Goal: Information Seeking & Learning: Find specific fact

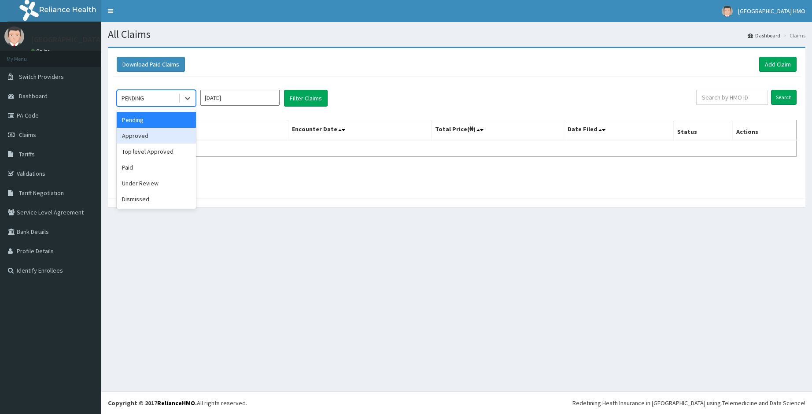
click at [145, 134] on div "Approved" at bounding box center [156, 136] width 79 height 16
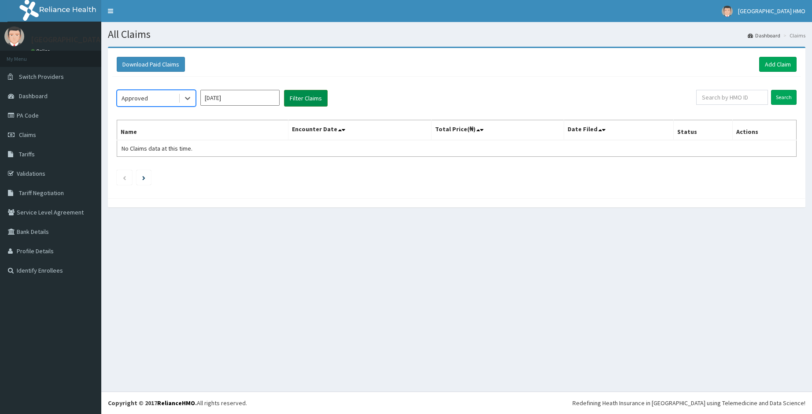
click at [296, 99] on button "Filter Claims" at bounding box center [306, 98] width 44 height 17
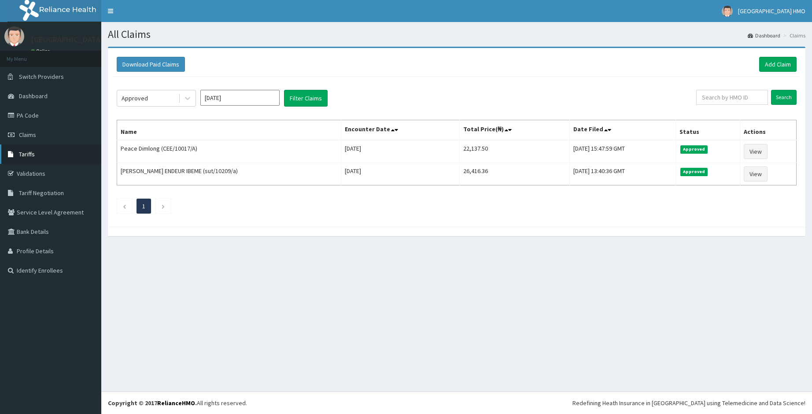
click at [27, 157] on span "Tariffs" at bounding box center [27, 154] width 16 height 8
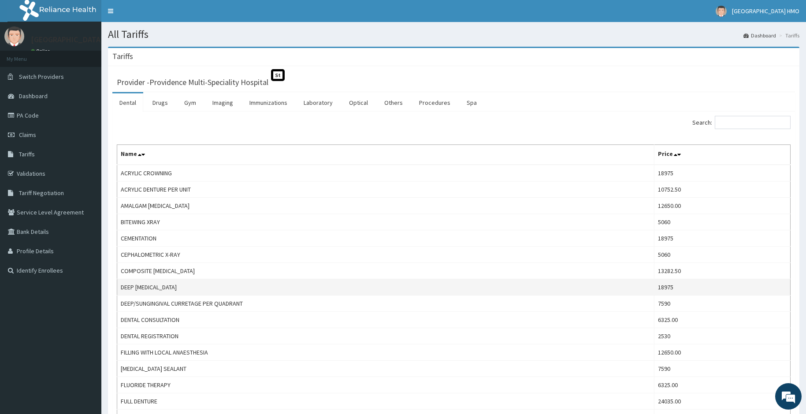
drag, startPoint x: 409, startPoint y: 363, endPoint x: 330, endPoint y: 289, distance: 108.8
click at [330, 289] on td "DEEP SCALING AND ROOT PLANING" at bounding box center [385, 287] width 537 height 16
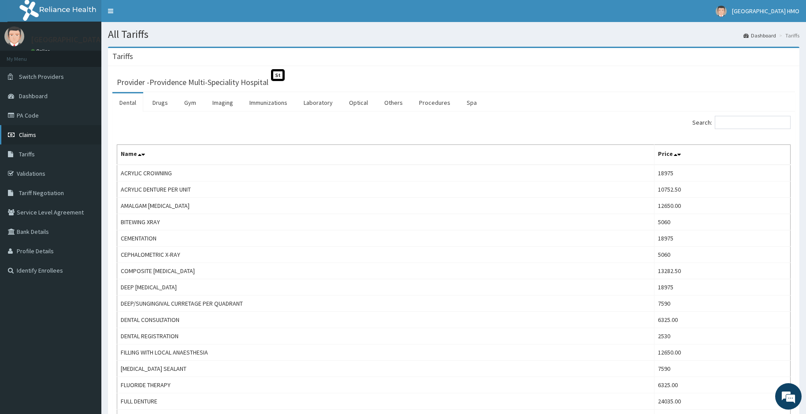
click at [26, 141] on link "Claims" at bounding box center [50, 134] width 101 height 19
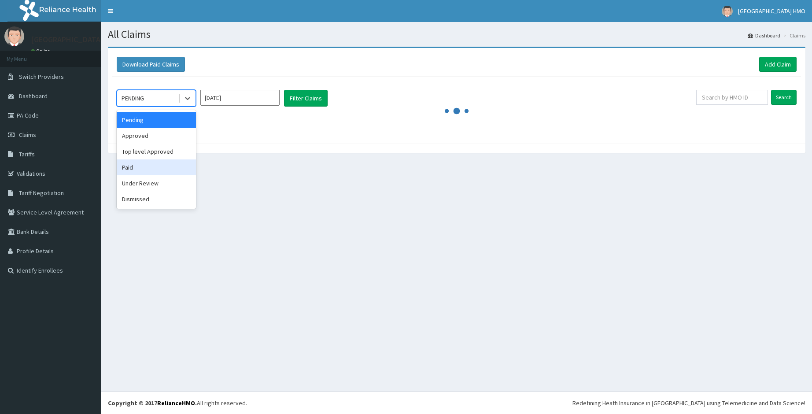
click at [134, 168] on div "Paid" at bounding box center [156, 167] width 79 height 16
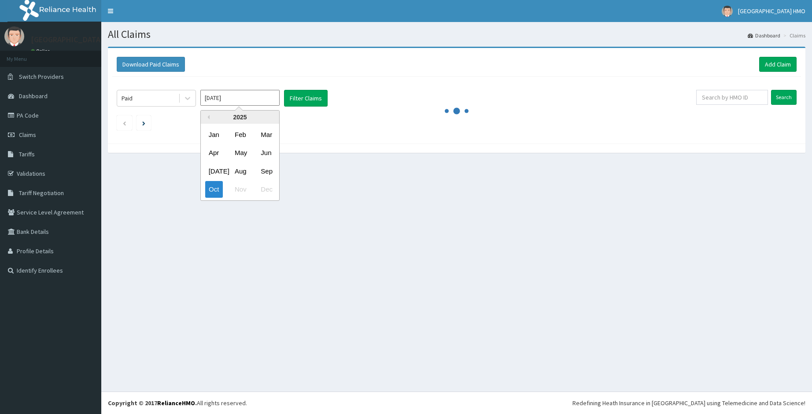
click at [225, 99] on input "Oct 2025" at bounding box center [239, 98] width 79 height 16
click at [263, 173] on div "Sep" at bounding box center [266, 171] width 18 height 16
type input "Sep 2025"
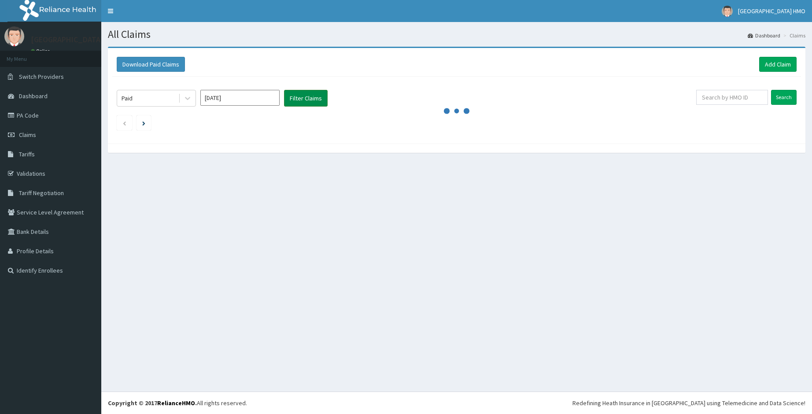
click at [299, 91] on button "Filter Claims" at bounding box center [306, 98] width 44 height 17
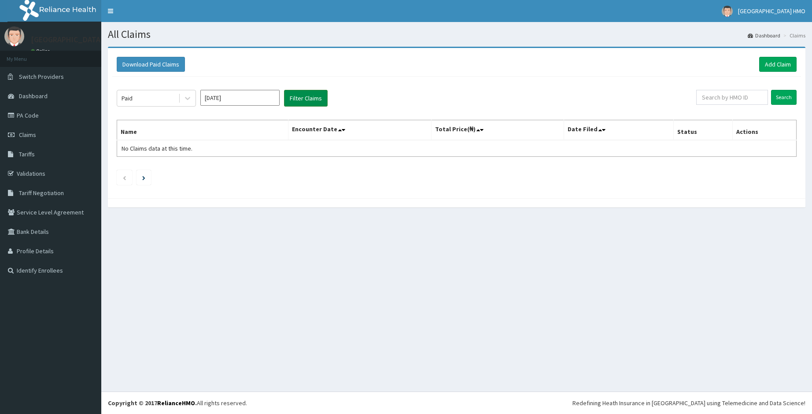
click at [297, 99] on button "Filter Claims" at bounding box center [306, 98] width 44 height 17
click at [294, 98] on button "Filter Claims" at bounding box center [306, 98] width 44 height 17
click at [306, 100] on button "Filter Claims" at bounding box center [306, 98] width 44 height 17
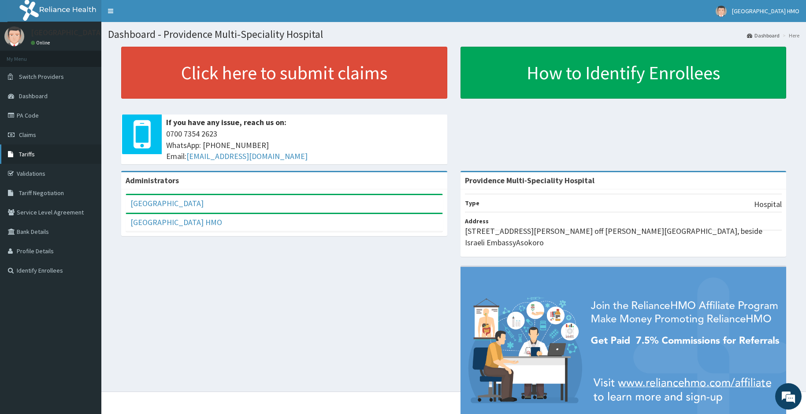
click at [52, 154] on link "Tariffs" at bounding box center [50, 154] width 101 height 19
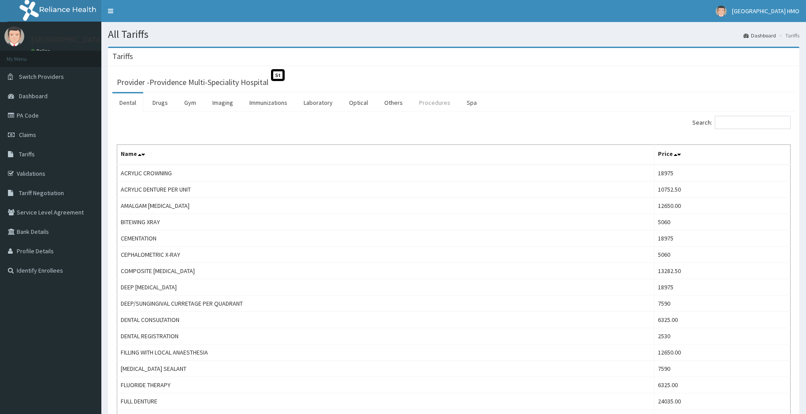
click at [424, 103] on link "Procedures" at bounding box center [434, 102] width 45 height 19
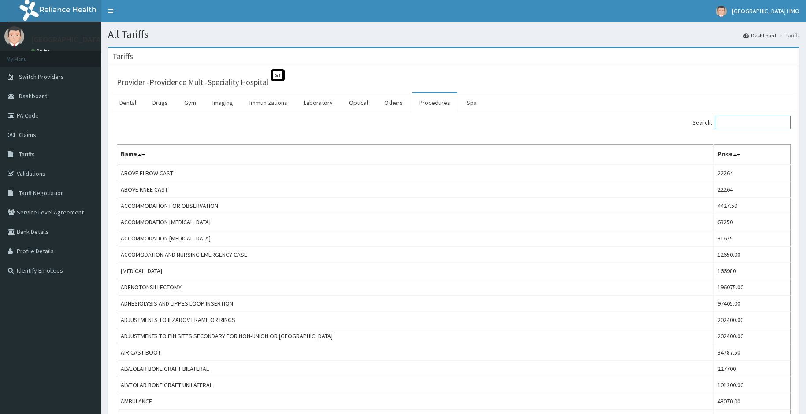
click at [734, 121] on input "Search:" at bounding box center [753, 122] width 76 height 13
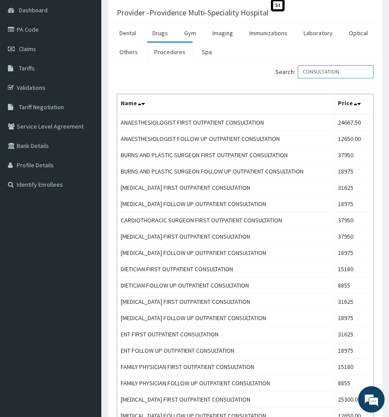
scroll to position [88, 0]
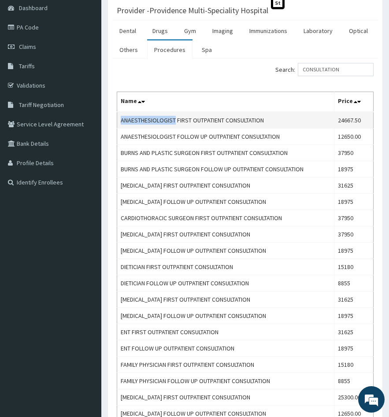
drag, startPoint x: 176, startPoint y: 121, endPoint x: 122, endPoint y: 119, distance: 54.2
click at [122, 119] on td "ANAESTHESIOLOGIST FIRST OUTPATIENT CONSULTATION" at bounding box center [225, 120] width 217 height 17
copy td "ANAESTHESIOLOGIST"
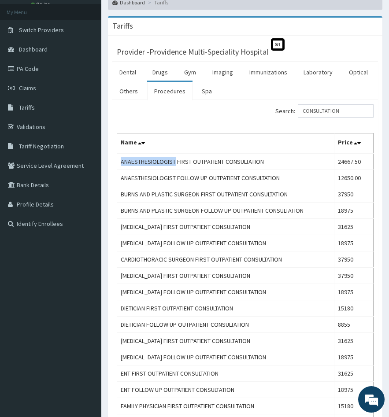
scroll to position [44, 0]
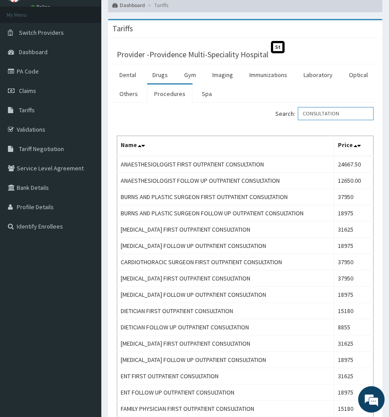
click at [309, 112] on input "CONSULTATION" at bounding box center [336, 113] width 76 height 13
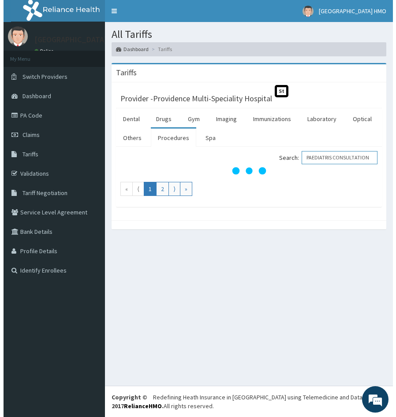
scroll to position [0, 0]
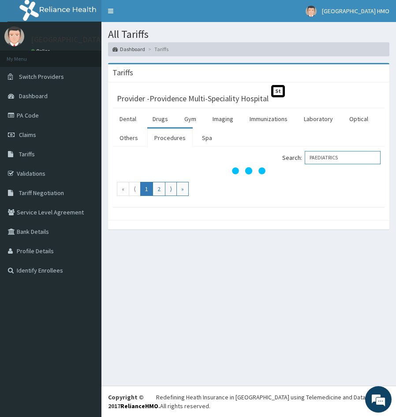
type input "PAEDIATRICS"
click at [171, 139] on link "Procedures" at bounding box center [169, 138] width 45 height 19
click at [44, 153] on link "Tariffs" at bounding box center [50, 154] width 101 height 19
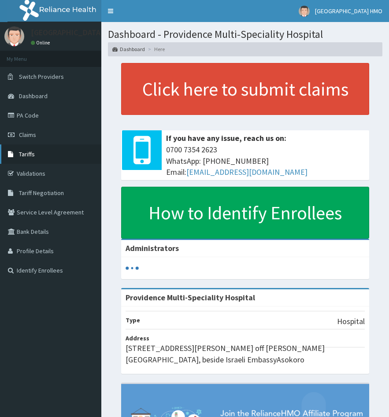
click at [44, 153] on link "Tariffs" at bounding box center [50, 154] width 101 height 19
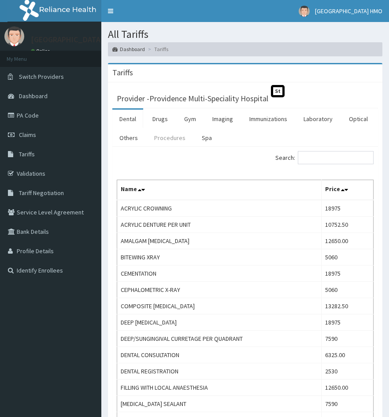
click at [171, 141] on link "Procedures" at bounding box center [169, 138] width 45 height 19
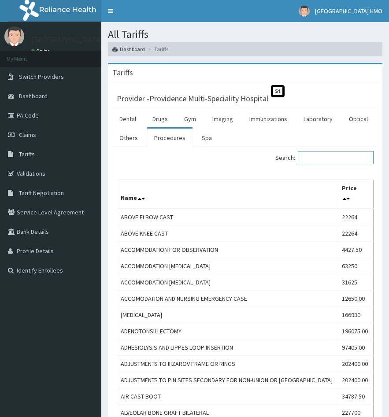
click at [315, 159] on input "Search:" at bounding box center [336, 157] width 76 height 13
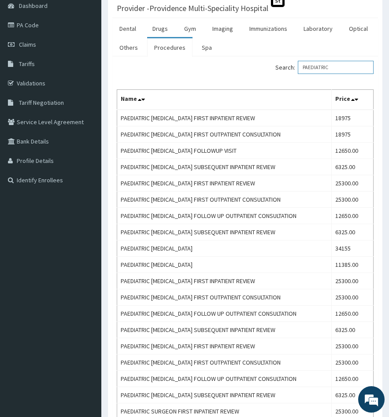
scroll to position [46, 0]
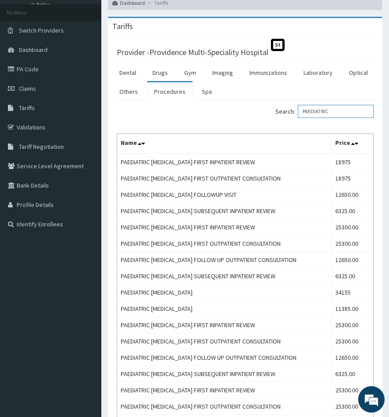
drag, startPoint x: 340, startPoint y: 113, endPoint x: 303, endPoint y: 110, distance: 37.6
click at [303, 110] on label "Search: PAEDIATRIC" at bounding box center [324, 111] width 98 height 13
type input "CONSULTATION"
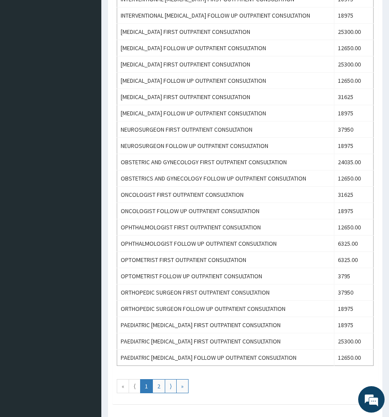
scroll to position [652, 0]
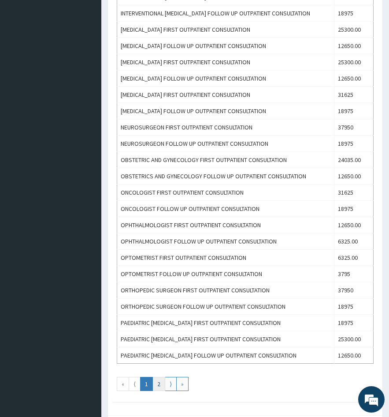
click at [160, 386] on link "2" at bounding box center [158, 384] width 13 height 14
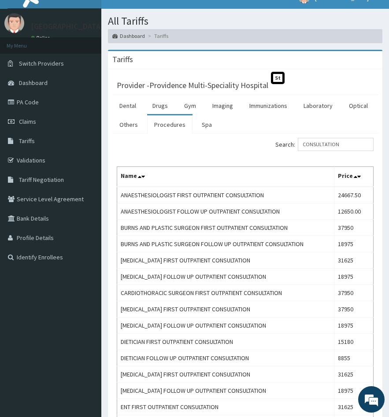
scroll to position [0, 0]
